Goal: Task Accomplishment & Management: Manage account settings

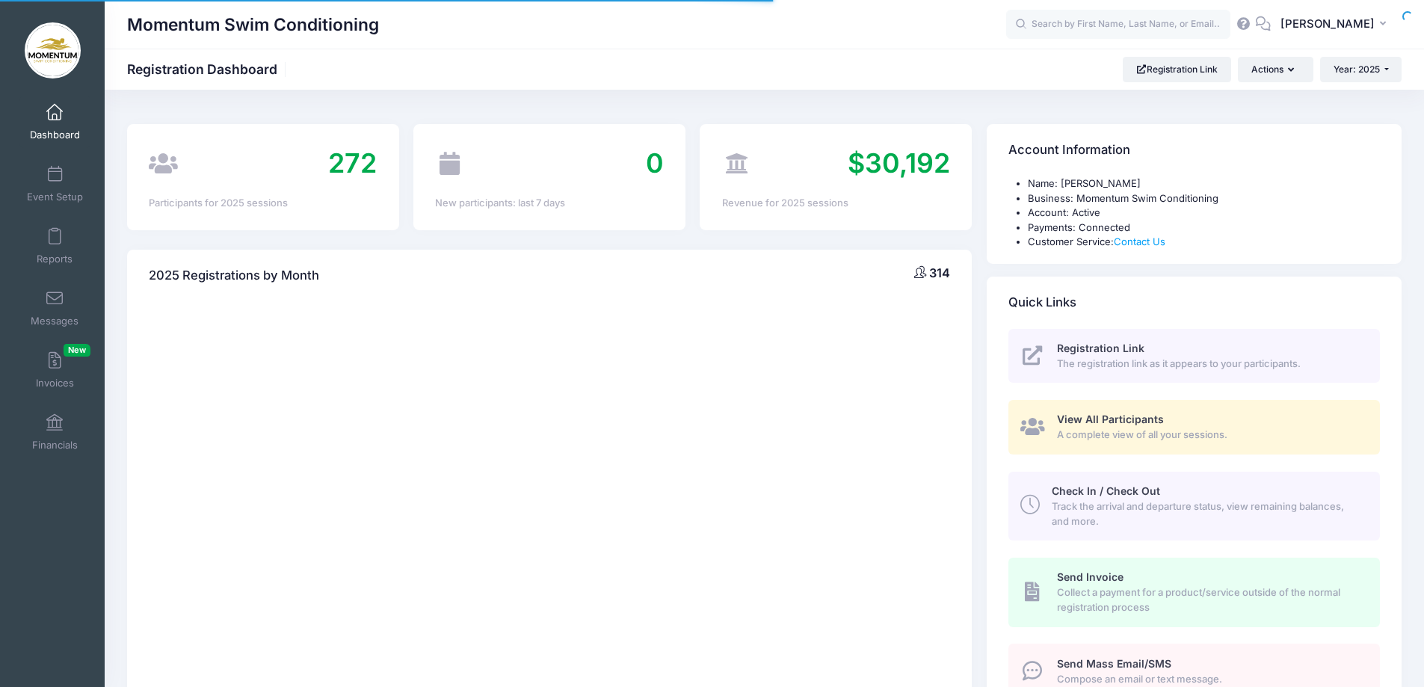
select select
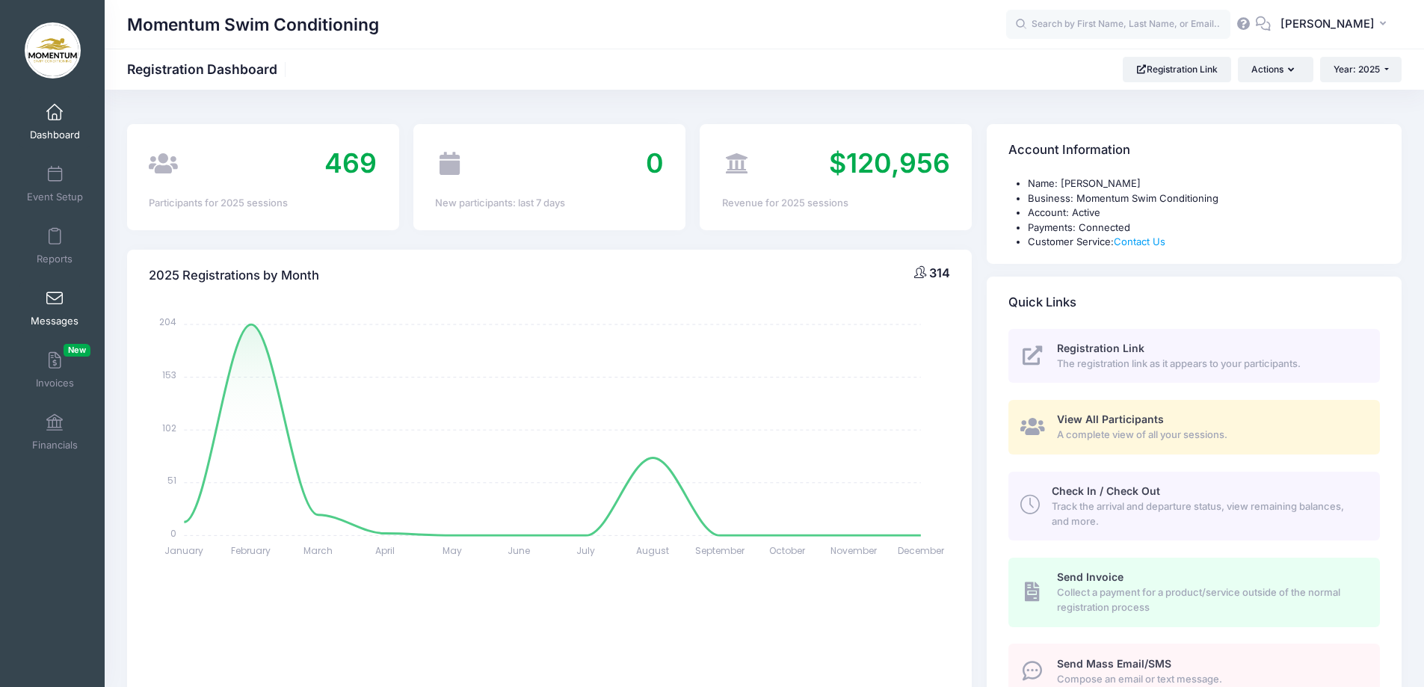
click at [53, 318] on span "Messages" at bounding box center [55, 321] width 48 height 13
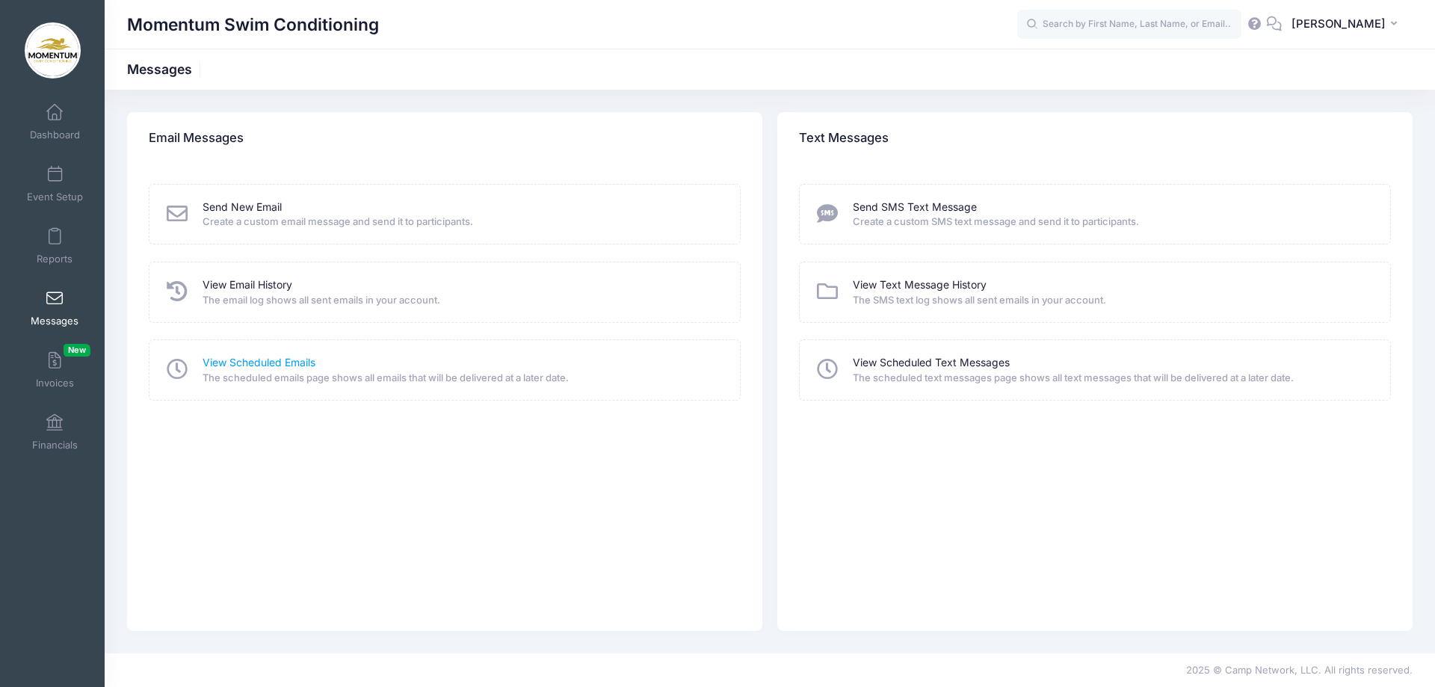
click at [271, 362] on link "View Scheduled Emails" at bounding box center [259, 363] width 113 height 16
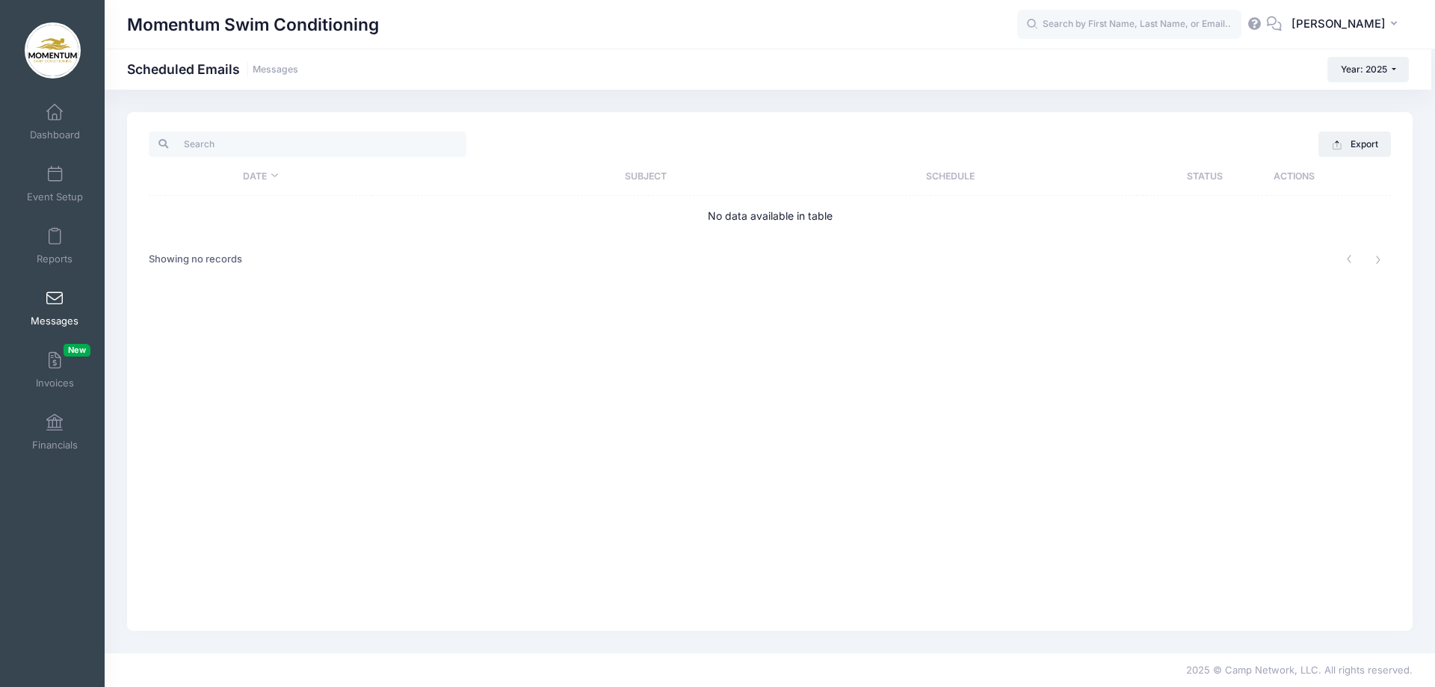
click at [43, 315] on span "Messages" at bounding box center [55, 321] width 48 height 13
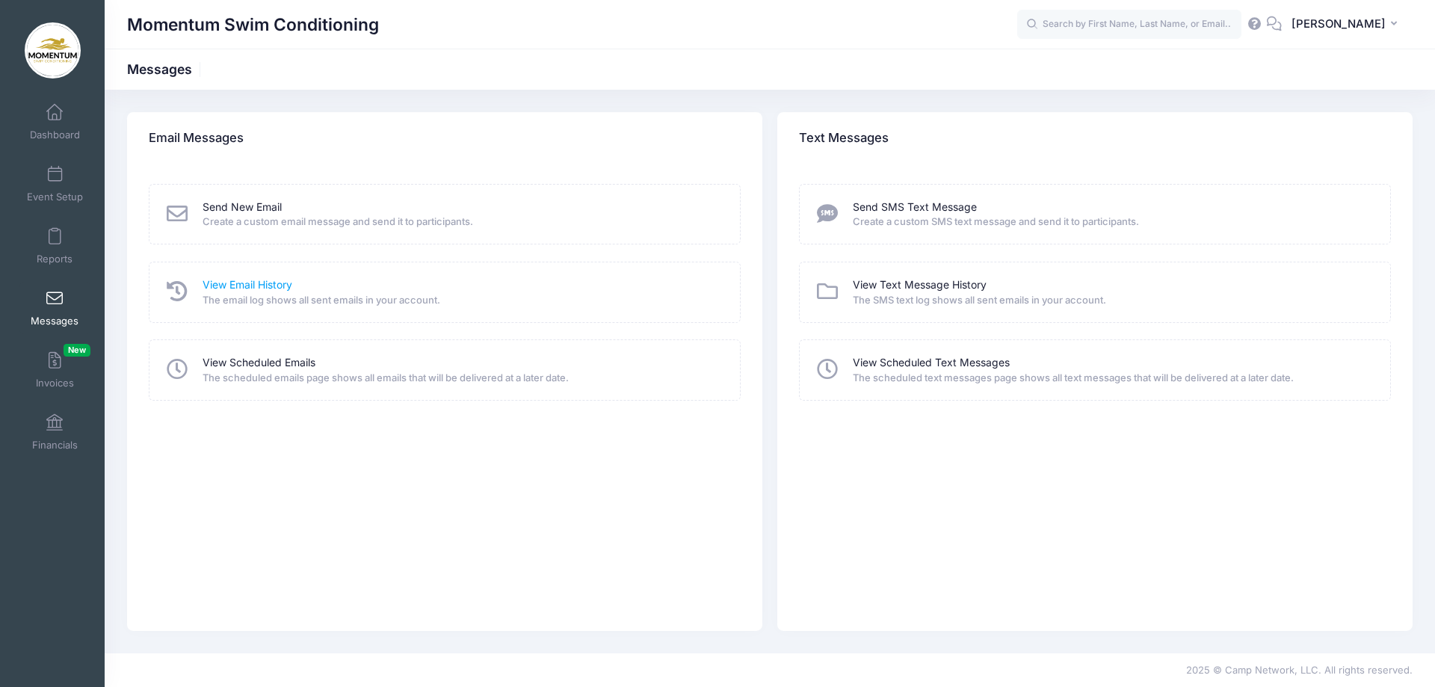
click at [233, 285] on link "View Email History" at bounding box center [248, 285] width 90 height 16
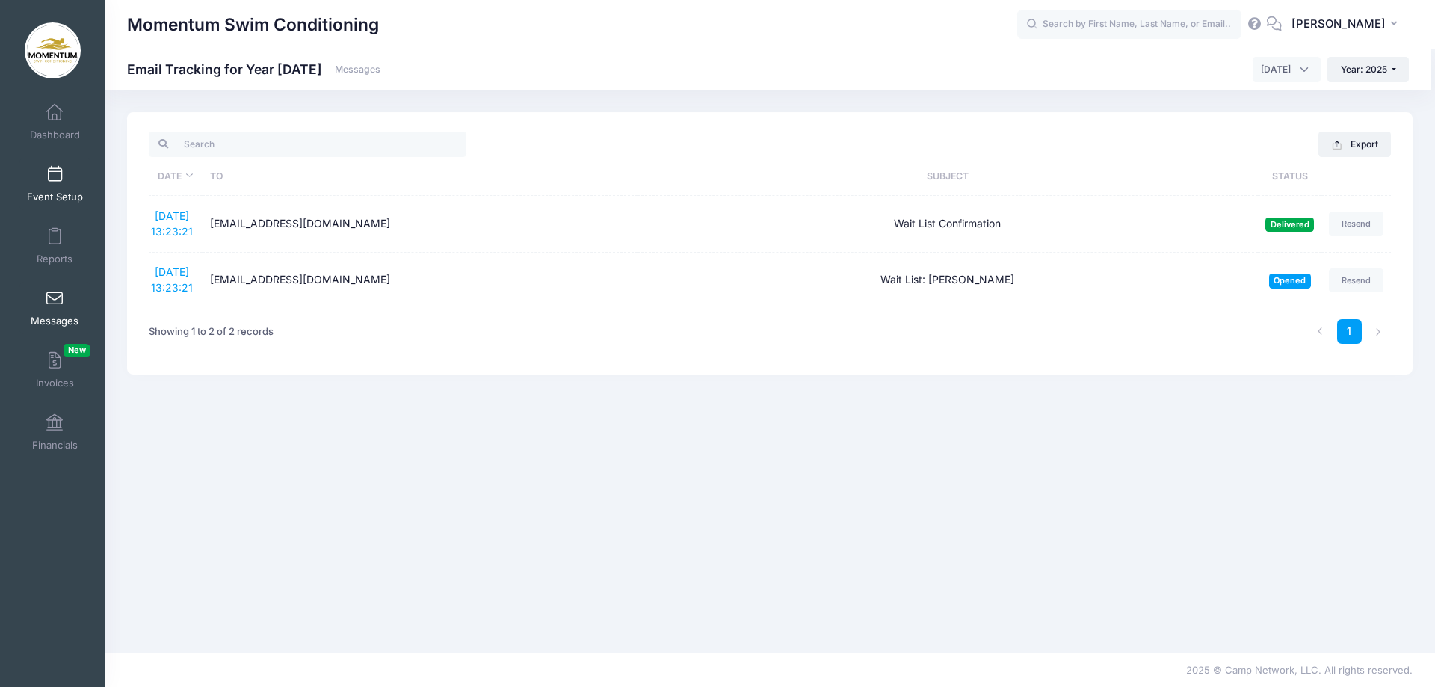
click at [46, 194] on span "Event Setup" at bounding box center [55, 197] width 56 height 13
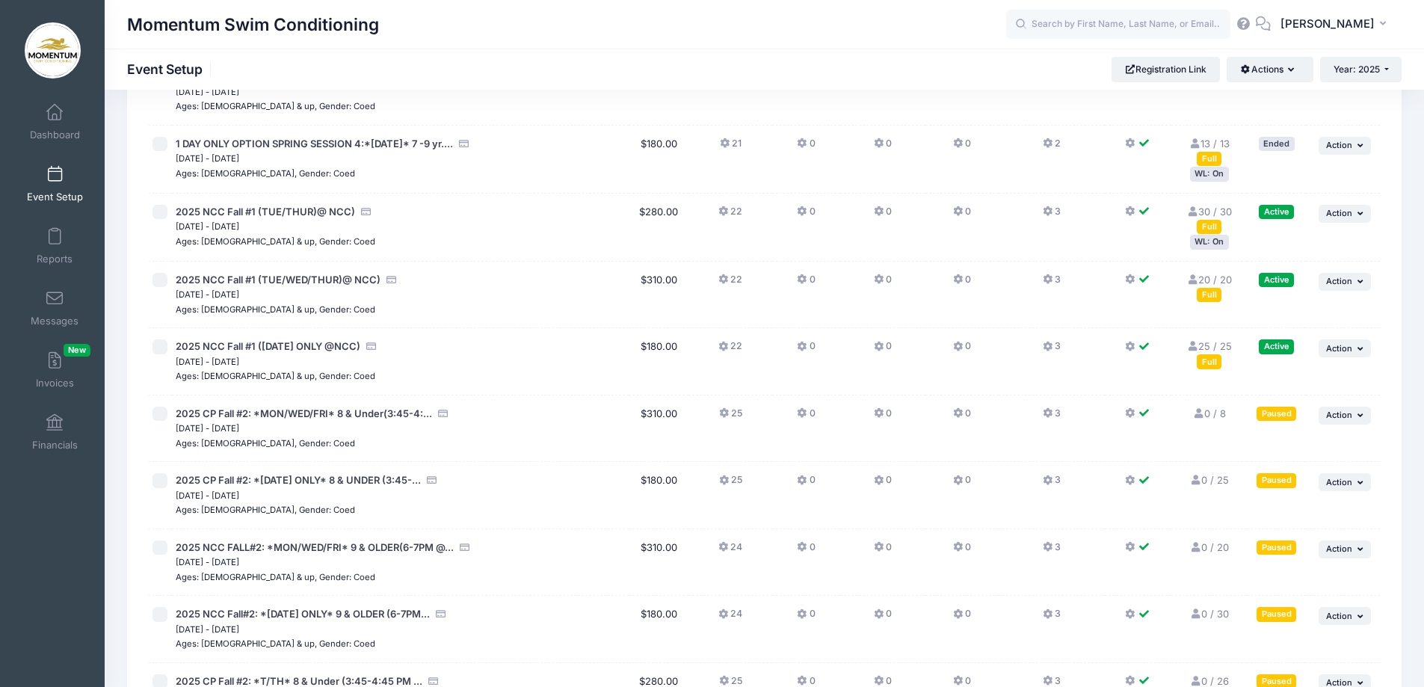
scroll to position [1156, 0]
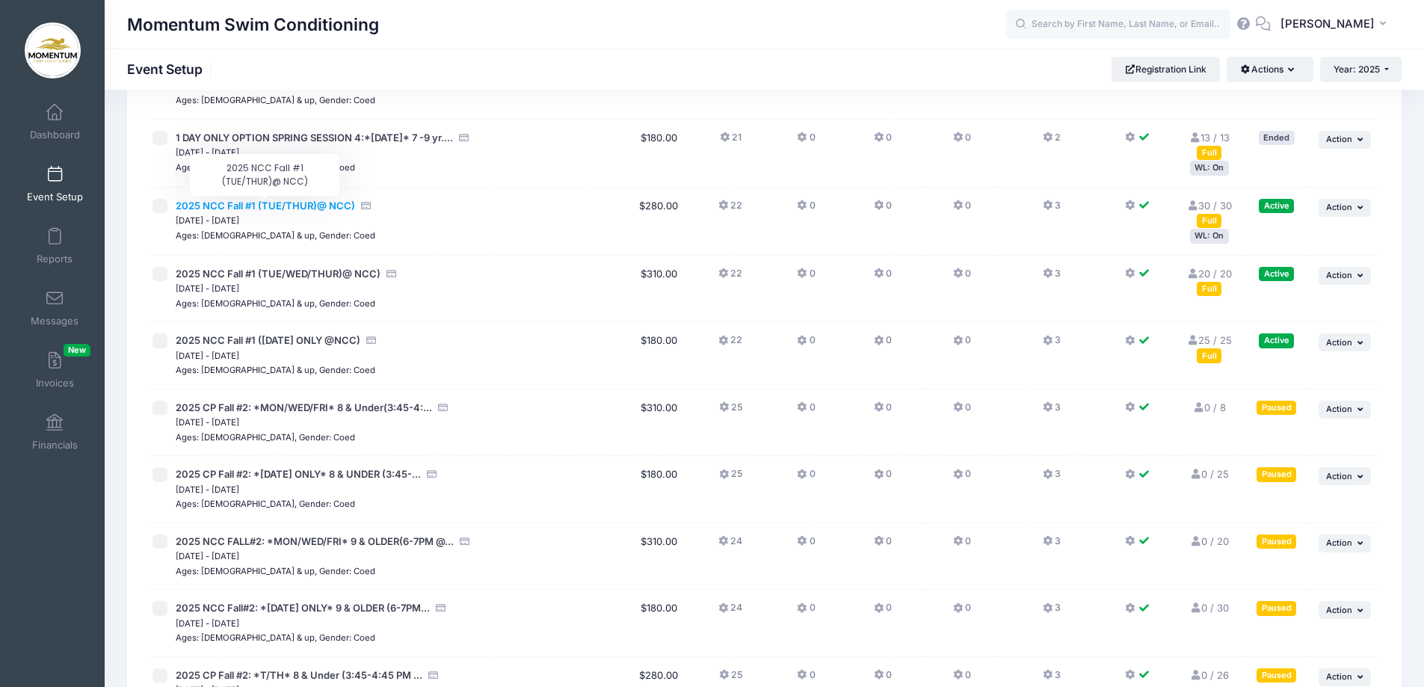
click at [263, 209] on span "2025 NCC Fall #1 (TUE/THUR)@ NCC)" at bounding box center [265, 206] width 179 height 12
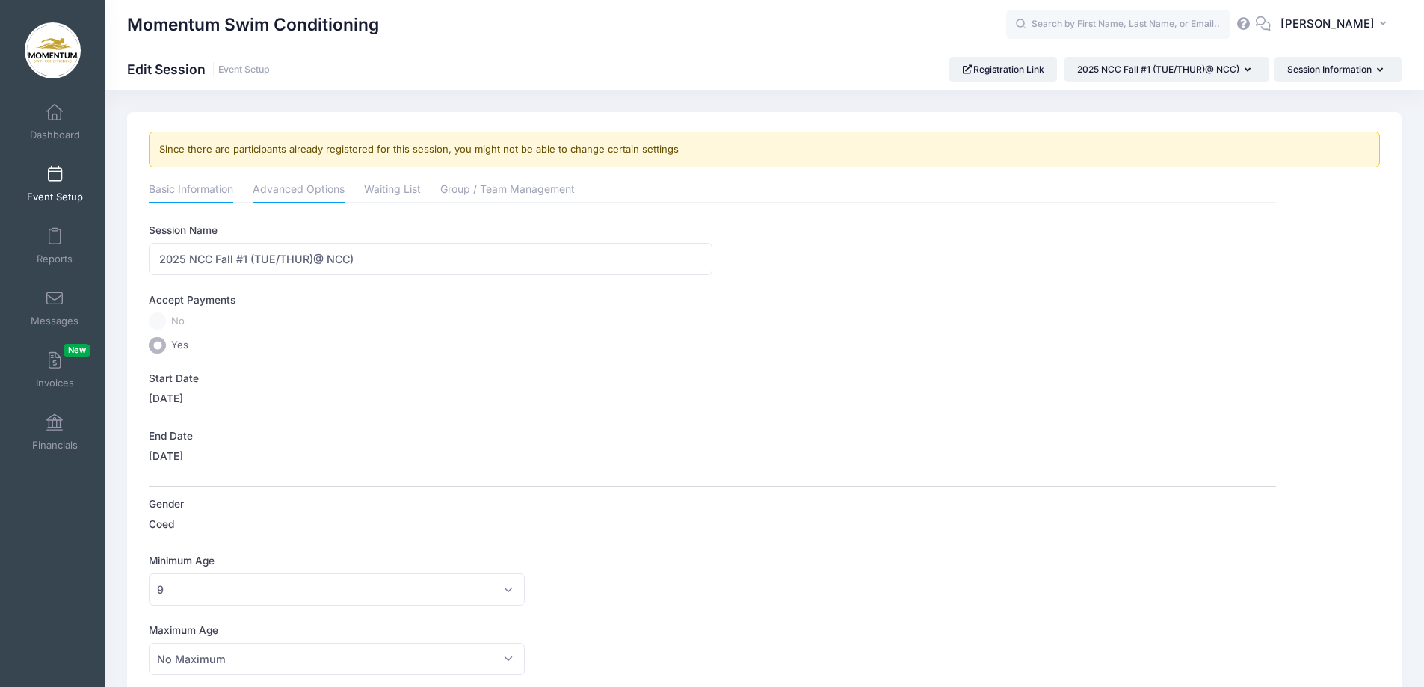
click at [335, 190] on link "Advanced Options" at bounding box center [299, 190] width 92 height 27
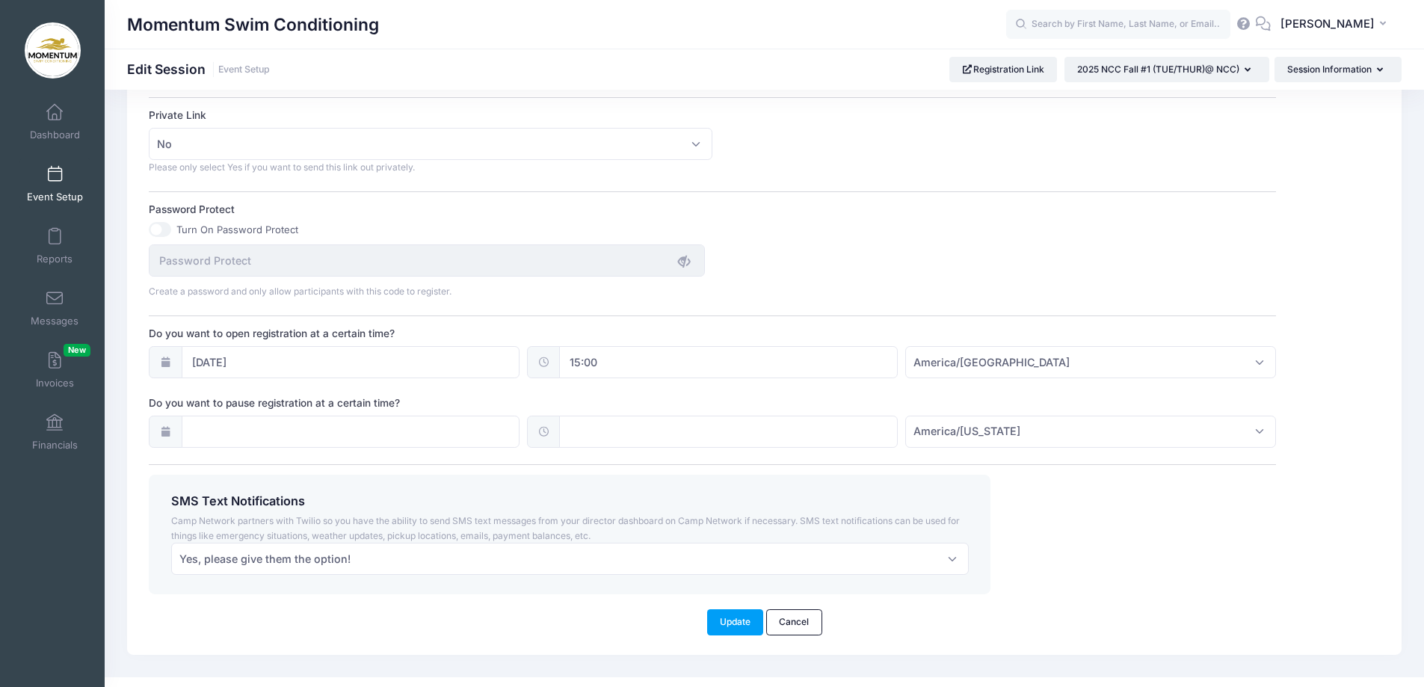
scroll to position [966, 0]
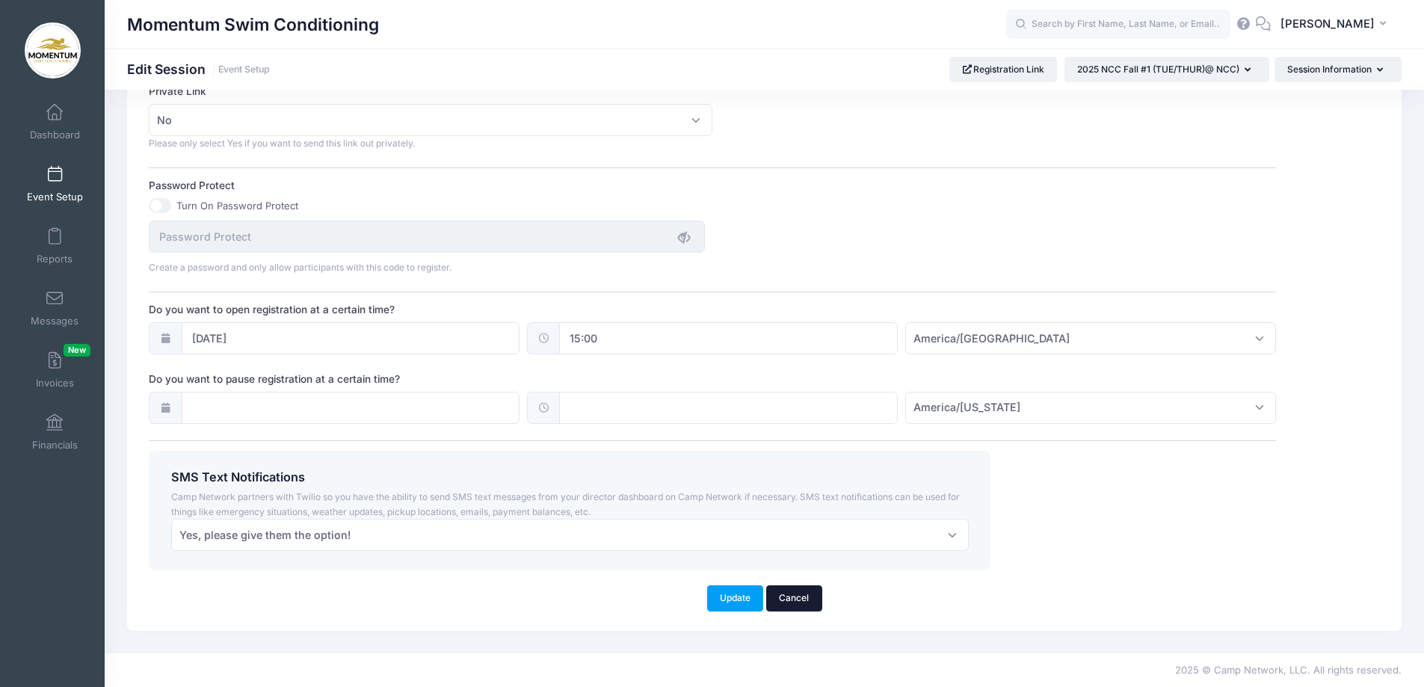
click at [785, 598] on link "Cancel" at bounding box center [794, 597] width 56 height 25
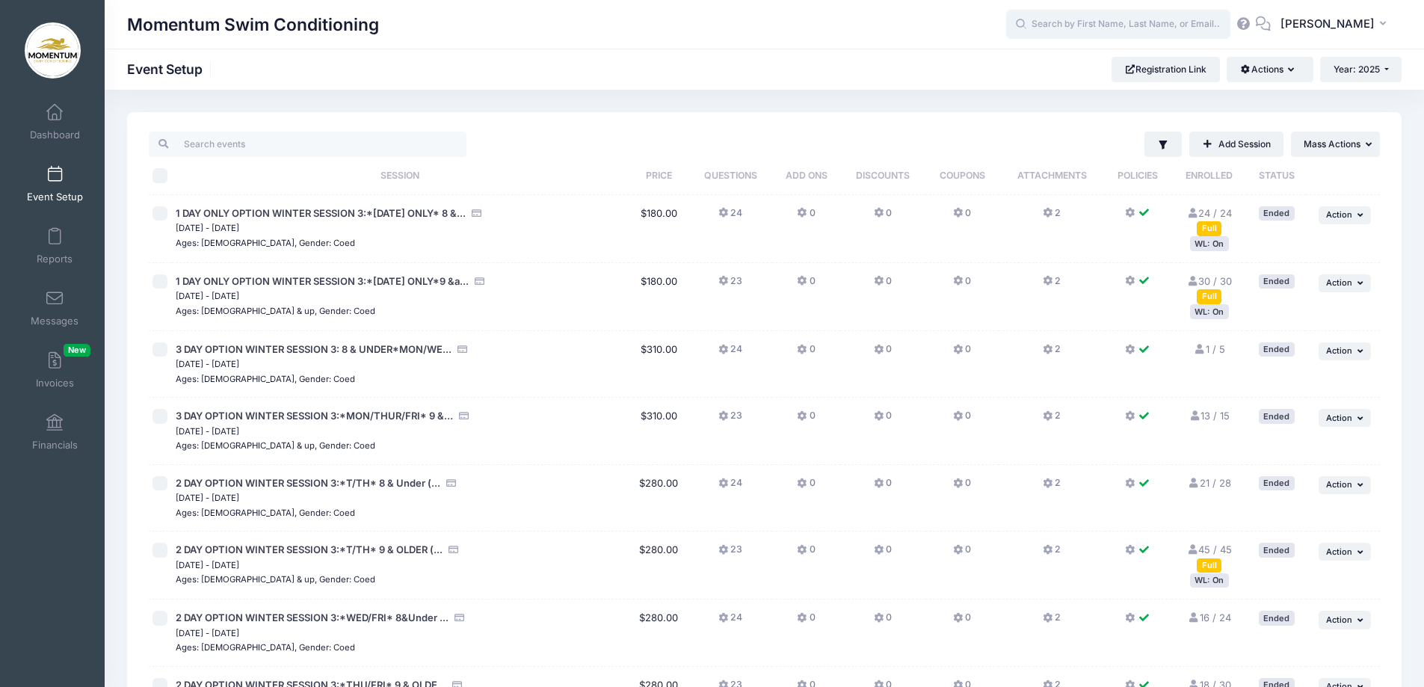
click at [1169, 24] on input "text" at bounding box center [1118, 25] width 224 height 30
type input "k"
type input "makhoukh"
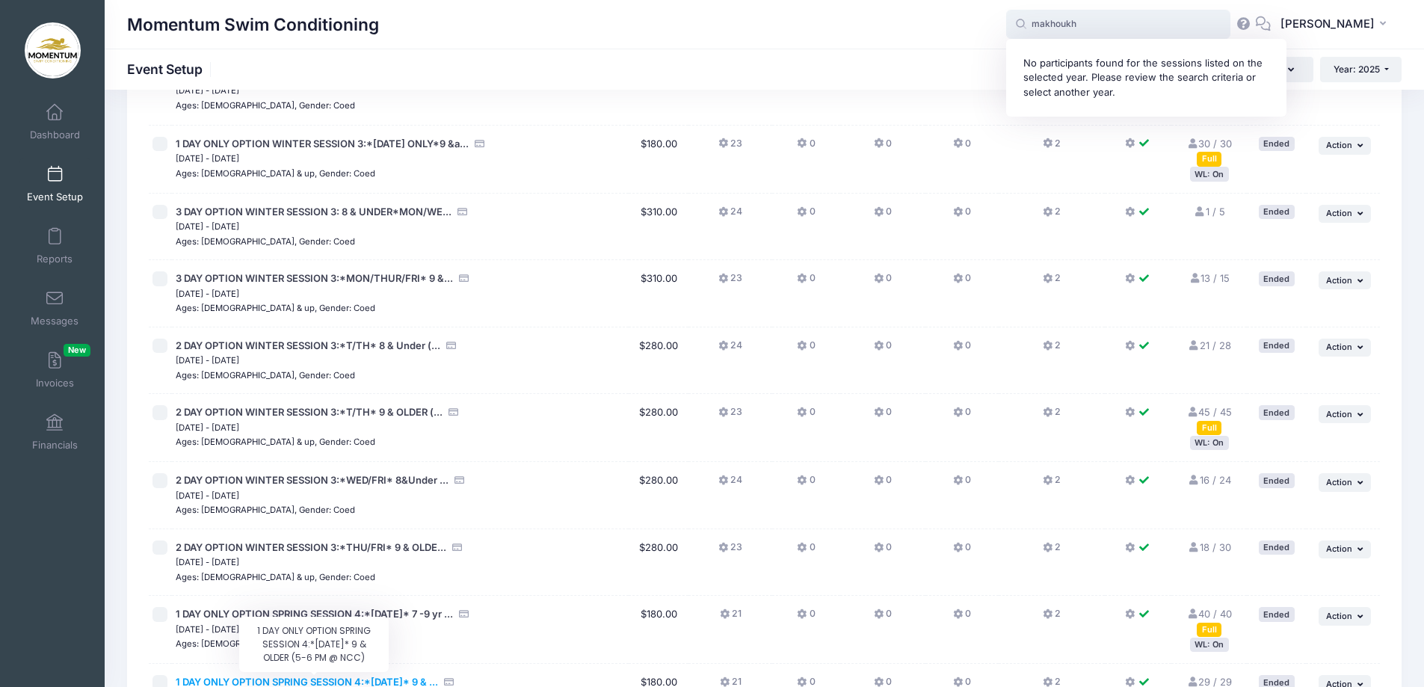
scroll to position [299, 0]
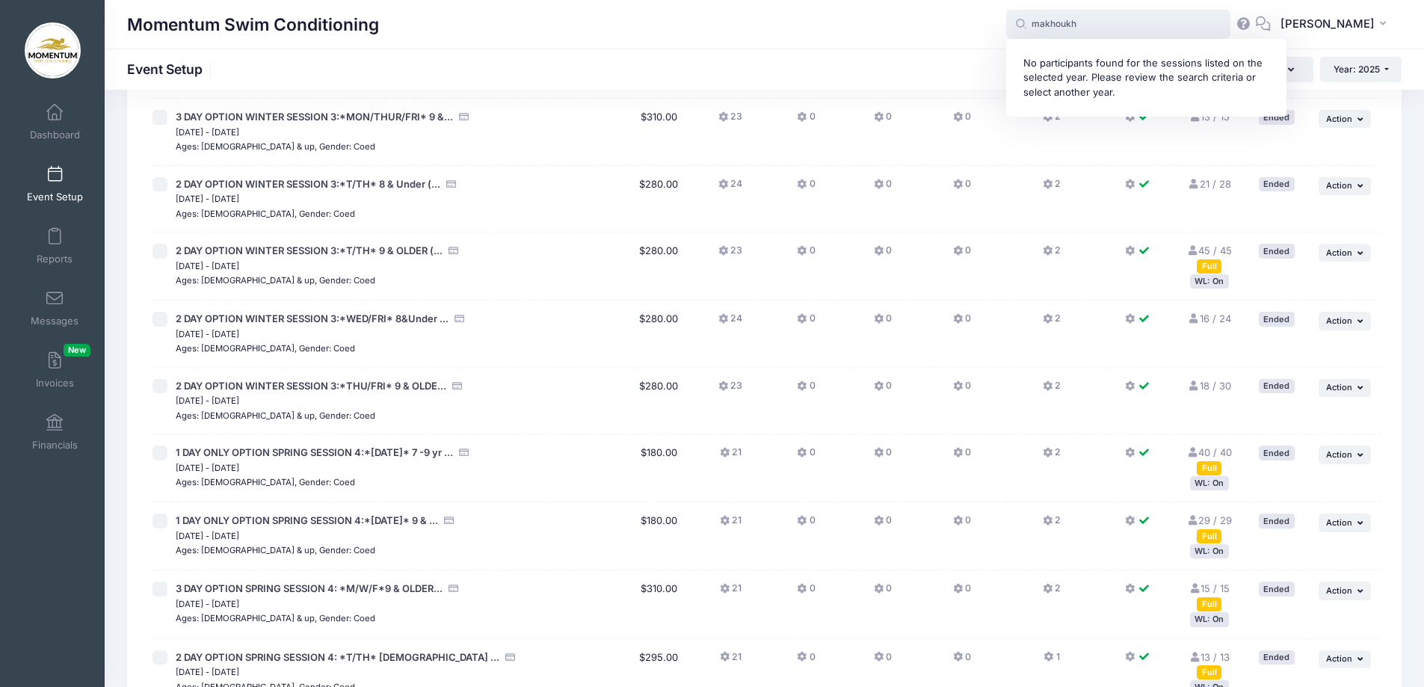
drag, startPoint x: 1179, startPoint y: 22, endPoint x: 957, endPoint y: 19, distance: 222.7
click at [954, 21] on div "Momentum Swim Conditioning makhoukh mak No participants found for the sessions …" at bounding box center [764, 24] width 1319 height 34
type input "azz.mkhh@gmail.com"
drag, startPoint x: 1149, startPoint y: 17, endPoint x: 1034, endPoint y: 30, distance: 115.0
click at [1034, 30] on span "azz.mkhh@gmail.com mak No participants found for the sessions listed on the sel…" at bounding box center [1118, 25] width 224 height 30
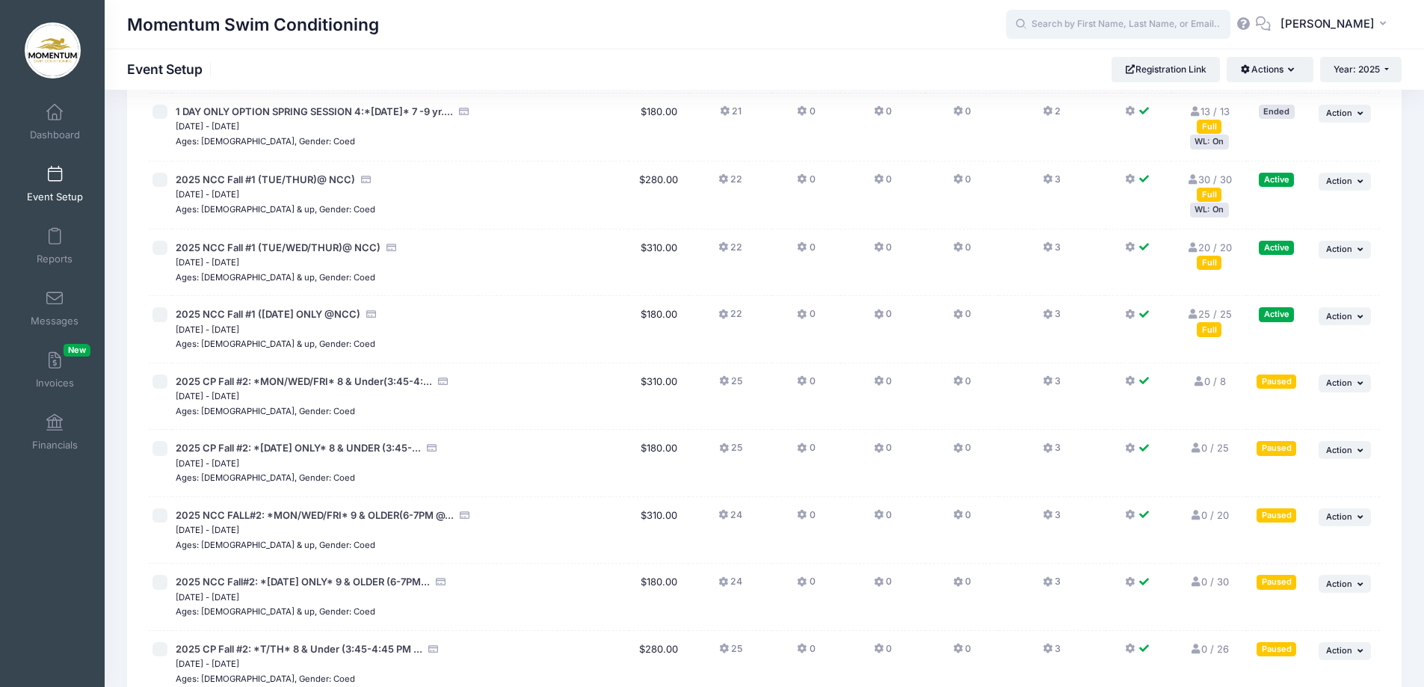
scroll to position [1156, 0]
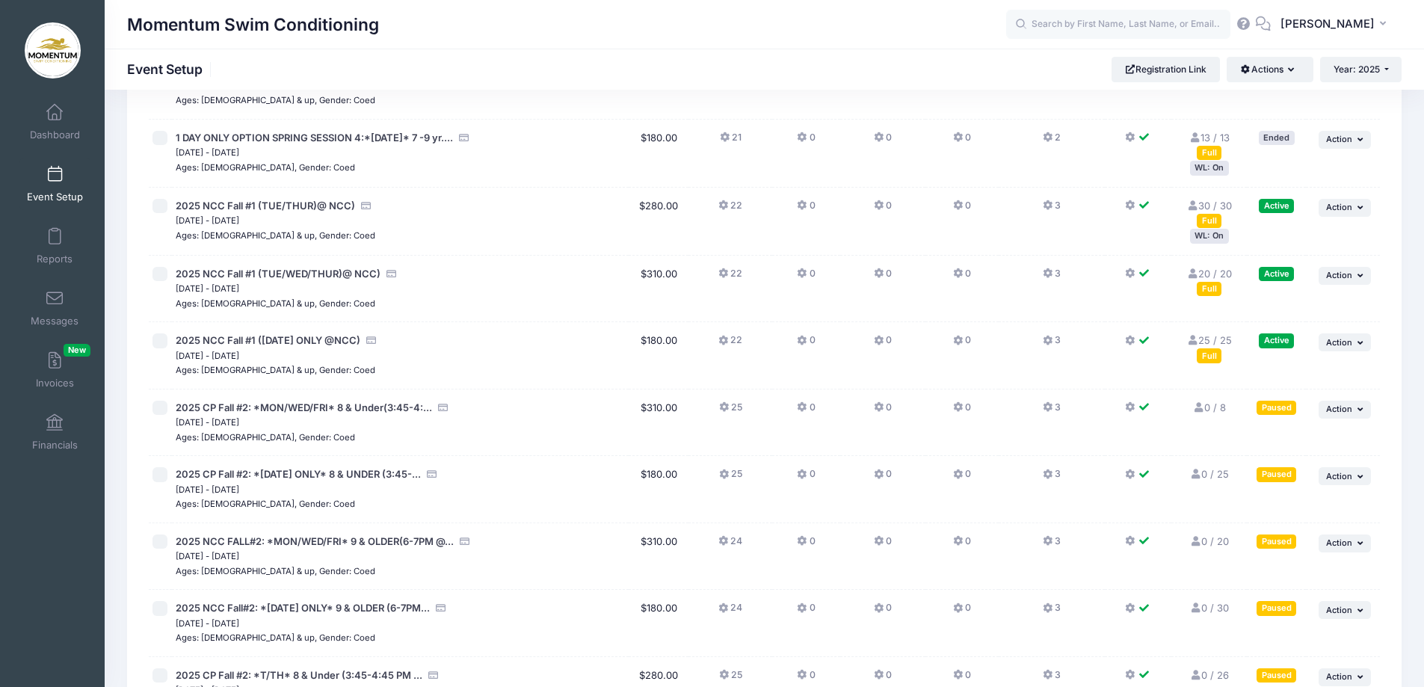
click at [1214, 236] on div "WL: On" at bounding box center [1209, 236] width 39 height 14
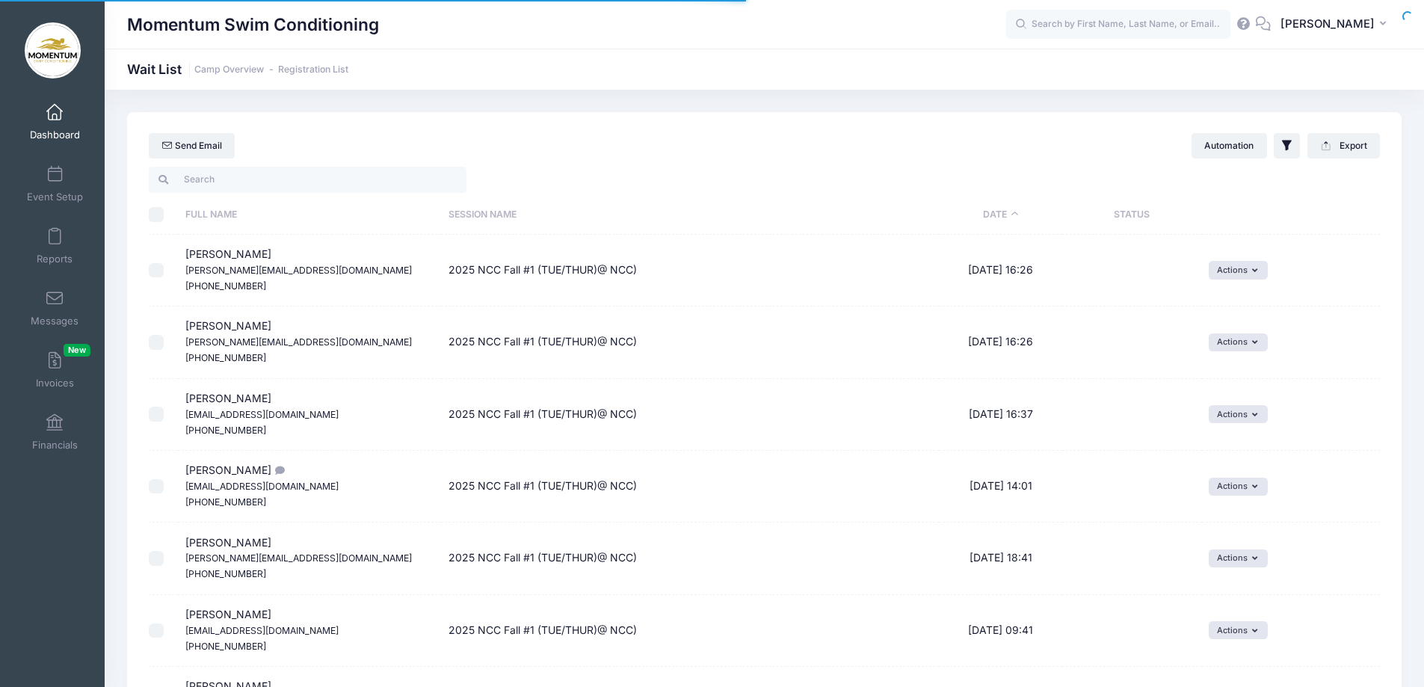
select select "50"
click at [1087, 22] on input "text" at bounding box center [1118, 25] width 224 height 30
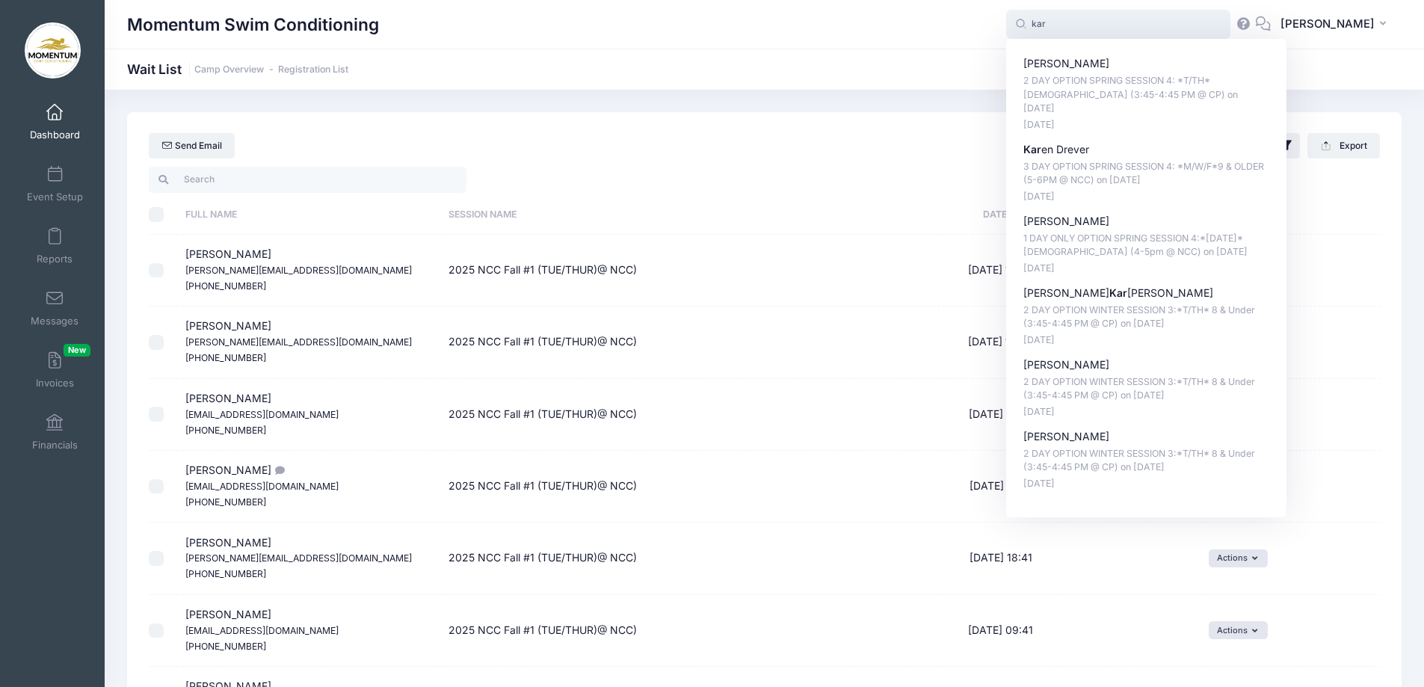
type input "kar"
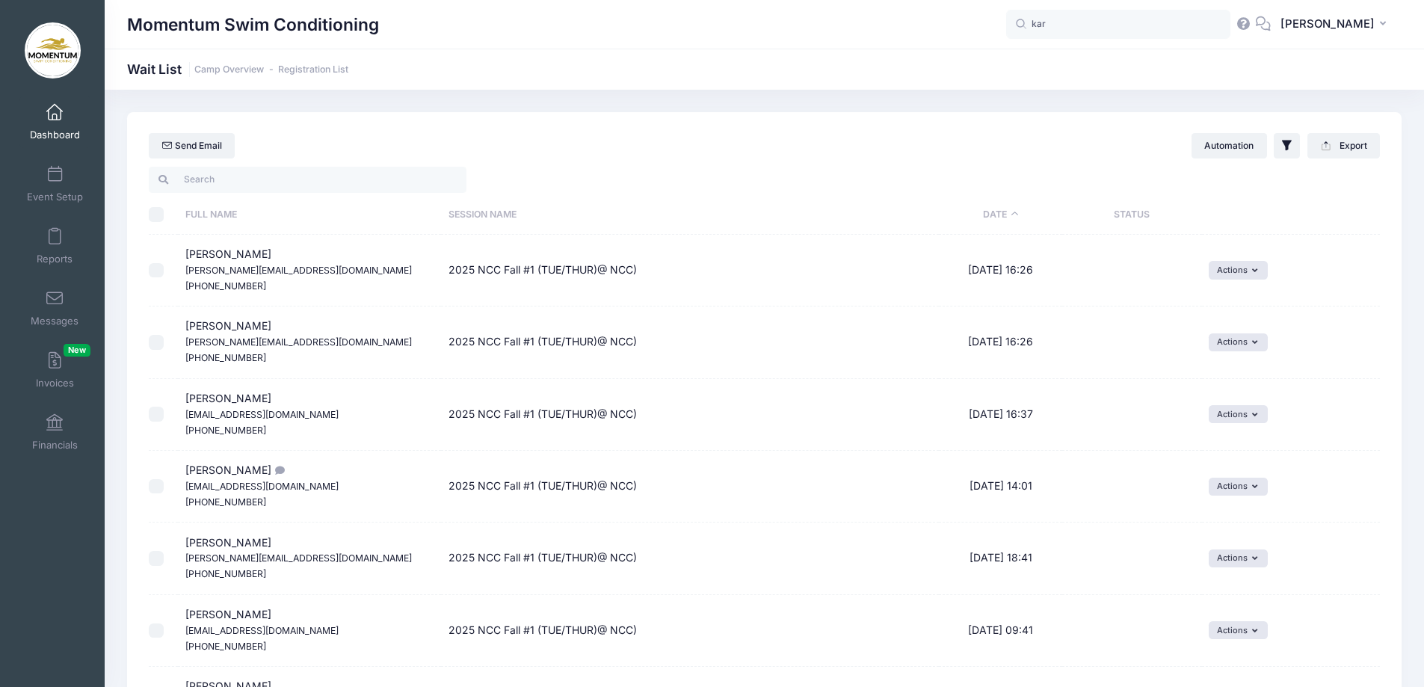
click at [909, 52] on div "Momentum Swim Conditioning Wait List Camp Overview Registration List" at bounding box center [764, 69] width 1319 height 41
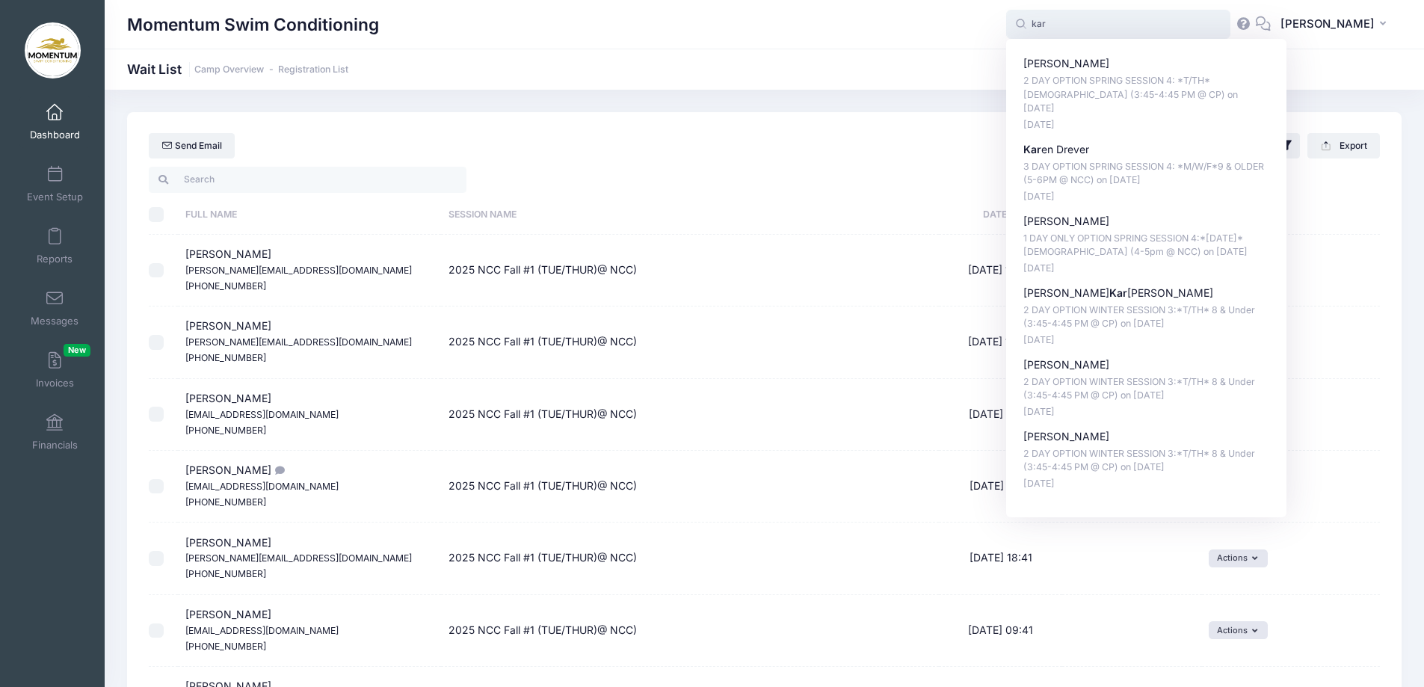
drag, startPoint x: 1063, startPoint y: 22, endPoint x: 1020, endPoint y: 23, distance: 42.6
click at [1020, 23] on input "kar" at bounding box center [1118, 25] width 224 height 30
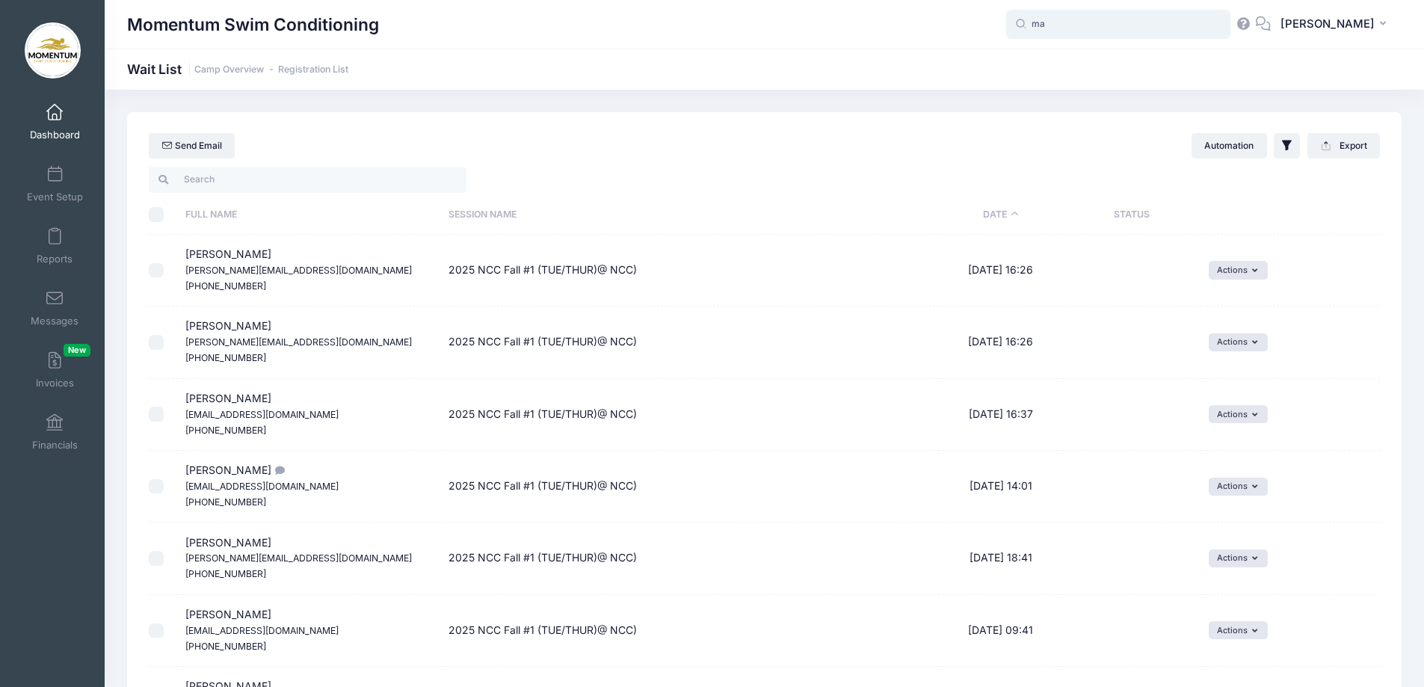
type input "mak"
